Goal: Information Seeking & Learning: Check status

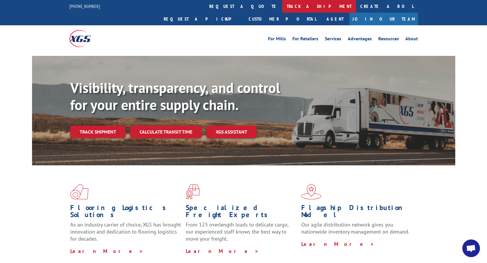
click at [282, 7] on link "track a shipment" at bounding box center [319, 6] width 74 height 13
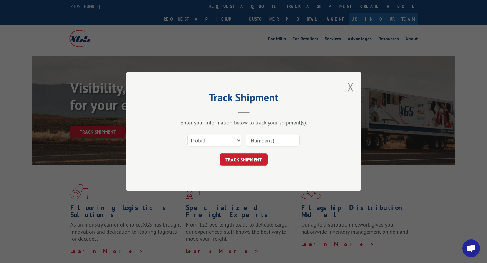
click at [267, 140] on input at bounding box center [273, 140] width 54 height 12
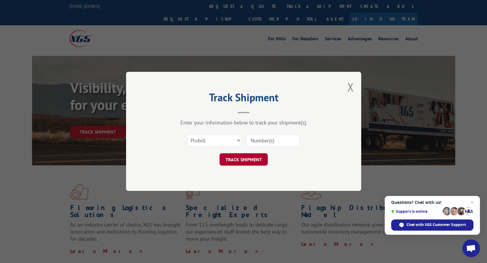
paste input "16900925"
type input "16900925"
click at [242, 158] on button "TRACK SHIPMENT" at bounding box center [244, 159] width 48 height 12
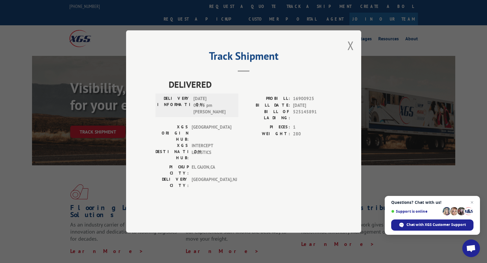
drag, startPoint x: 352, startPoint y: 61, endPoint x: 384, endPoint y: 67, distance: 32.0
click at [352, 53] on button "Close modal" at bounding box center [350, 46] width 6 height 16
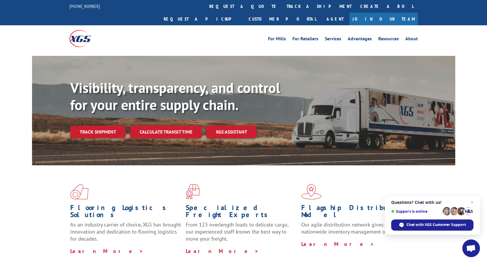
drag, startPoint x: 226, startPoint y: 4, endPoint x: 227, endPoint y: 11, distance: 6.5
click at [282, 5] on link "track a shipment" at bounding box center [319, 6] width 74 height 13
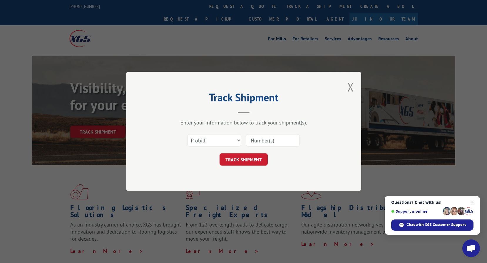
click at [264, 134] on input at bounding box center [273, 140] width 54 height 12
paste input "17235539"
type input "17235539"
click at [246, 158] on button "TRACK SHIPMENT" at bounding box center [244, 159] width 48 height 12
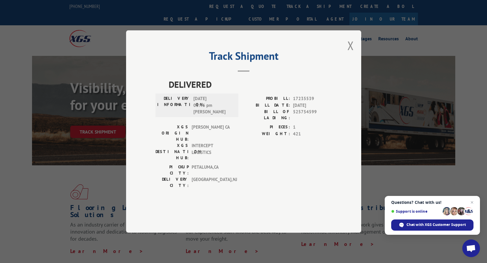
drag, startPoint x: 356, startPoint y: 59, endPoint x: 355, endPoint y: 56, distance: 3.3
click at [356, 59] on div "Track Shipment DELIVERED DELIVERY INFORMATION: [DATE] 03:46 pm [PERSON_NAME] PR…" at bounding box center [243, 131] width 235 height 202
click at [352, 53] on button "Close modal" at bounding box center [350, 46] width 6 height 16
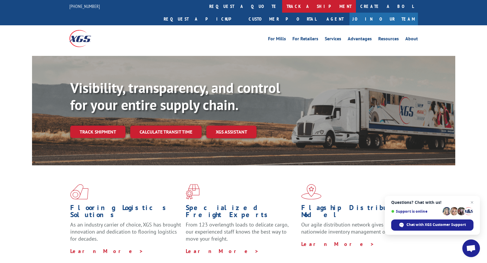
drag, startPoint x: 225, startPoint y: 8, endPoint x: 246, endPoint y: 24, distance: 25.6
click at [282, 9] on link "track a shipment" at bounding box center [319, 6] width 74 height 13
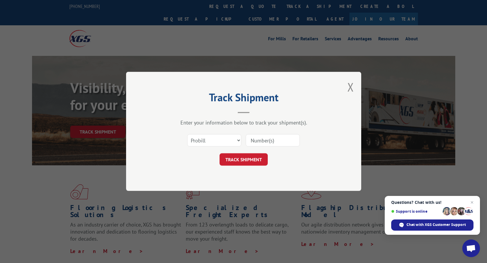
click at [274, 138] on input at bounding box center [273, 140] width 54 height 12
paste input "17235540"
type input "17235540"
click at [245, 158] on button "TRACK SHIPMENT" at bounding box center [244, 159] width 48 height 12
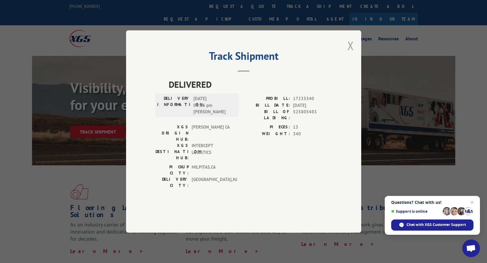
click at [353, 53] on button "Close modal" at bounding box center [350, 46] width 6 height 16
